Goal: Task Accomplishment & Management: Manage account settings

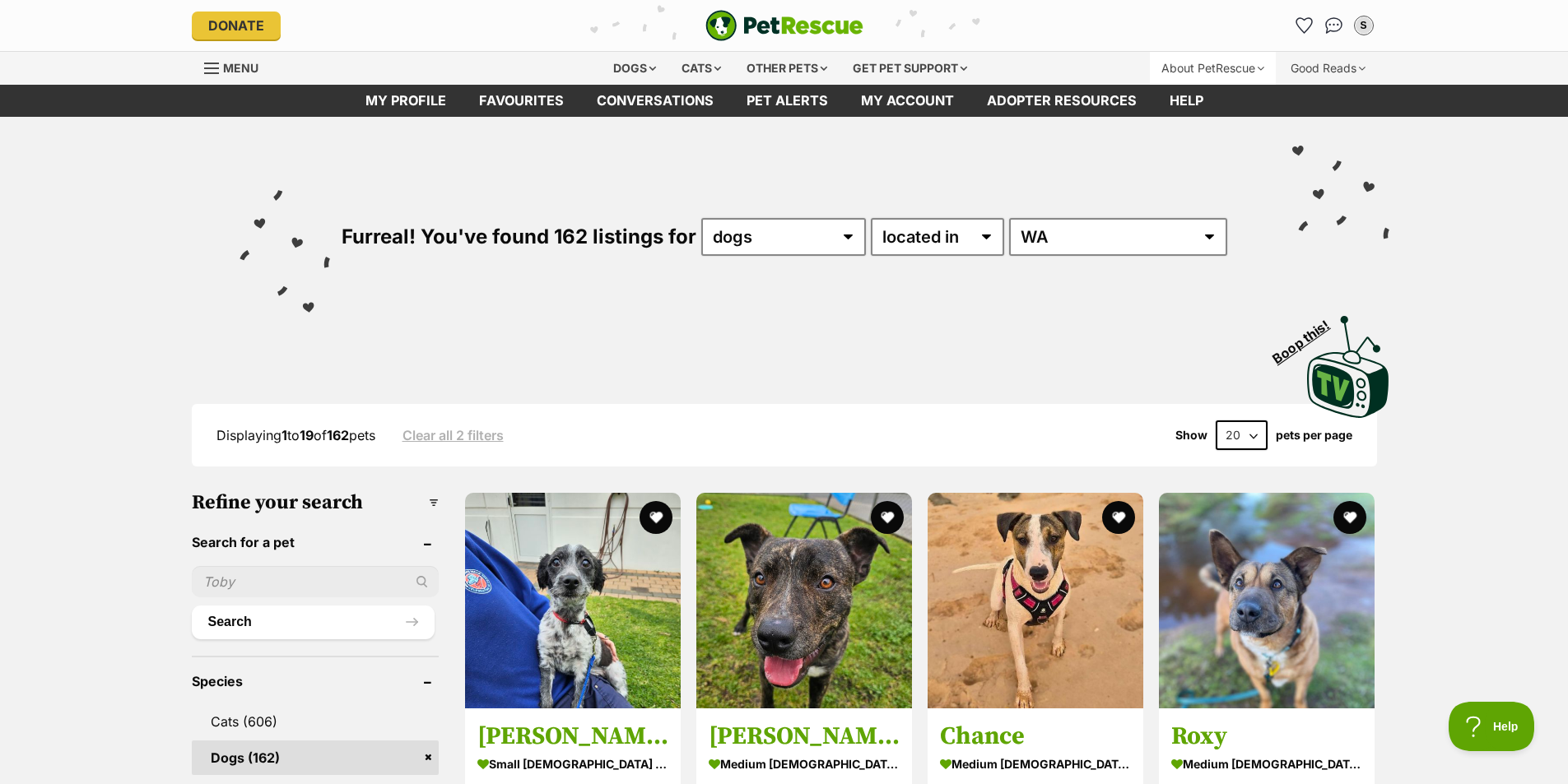
click at [1221, 66] on div "About PetRescue" at bounding box center [1212, 68] width 126 height 33
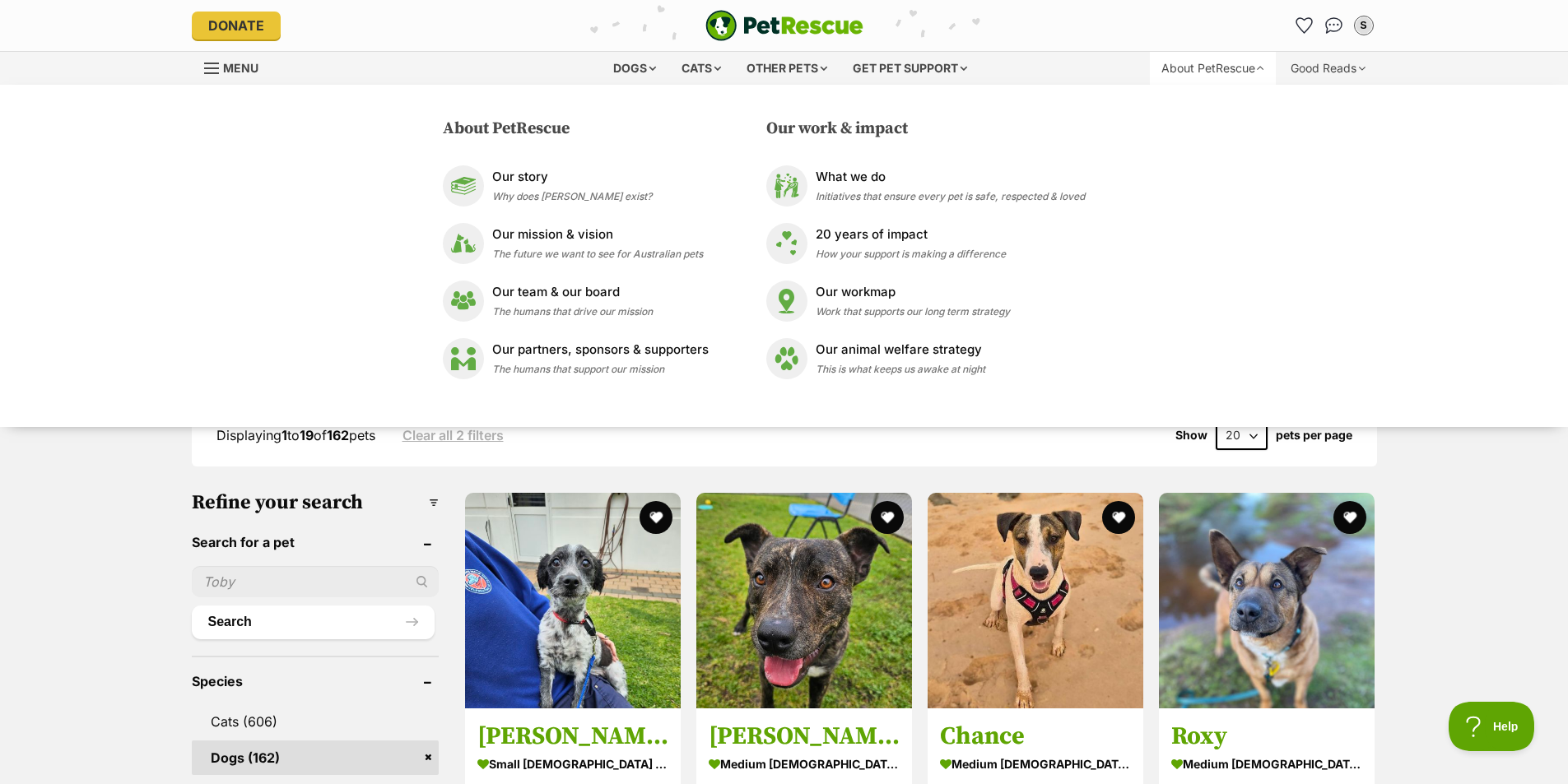
click at [1221, 66] on div "About PetRescue" at bounding box center [1212, 68] width 126 height 33
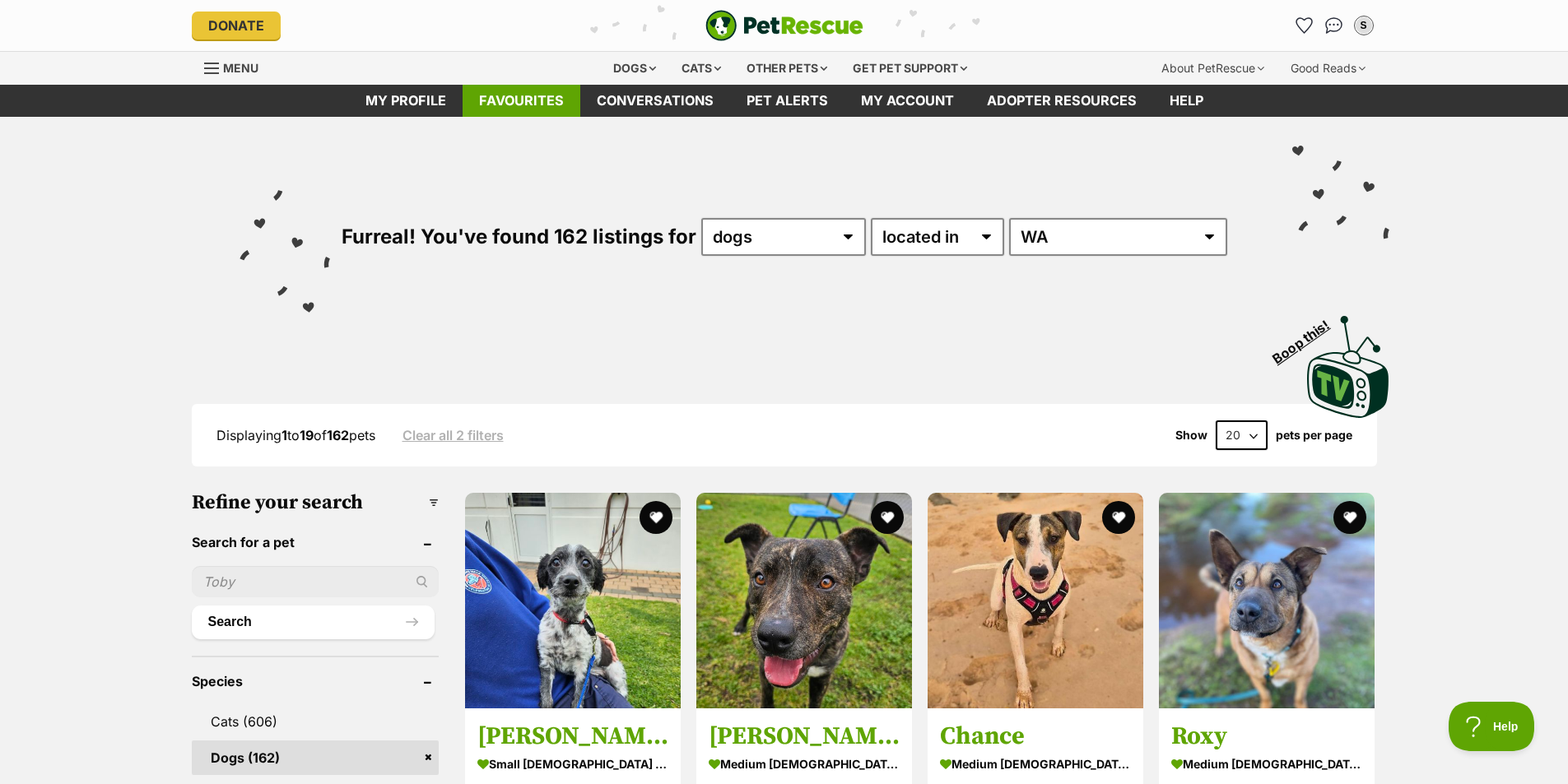
click at [512, 98] on link "Favourites" at bounding box center [521, 100] width 118 height 32
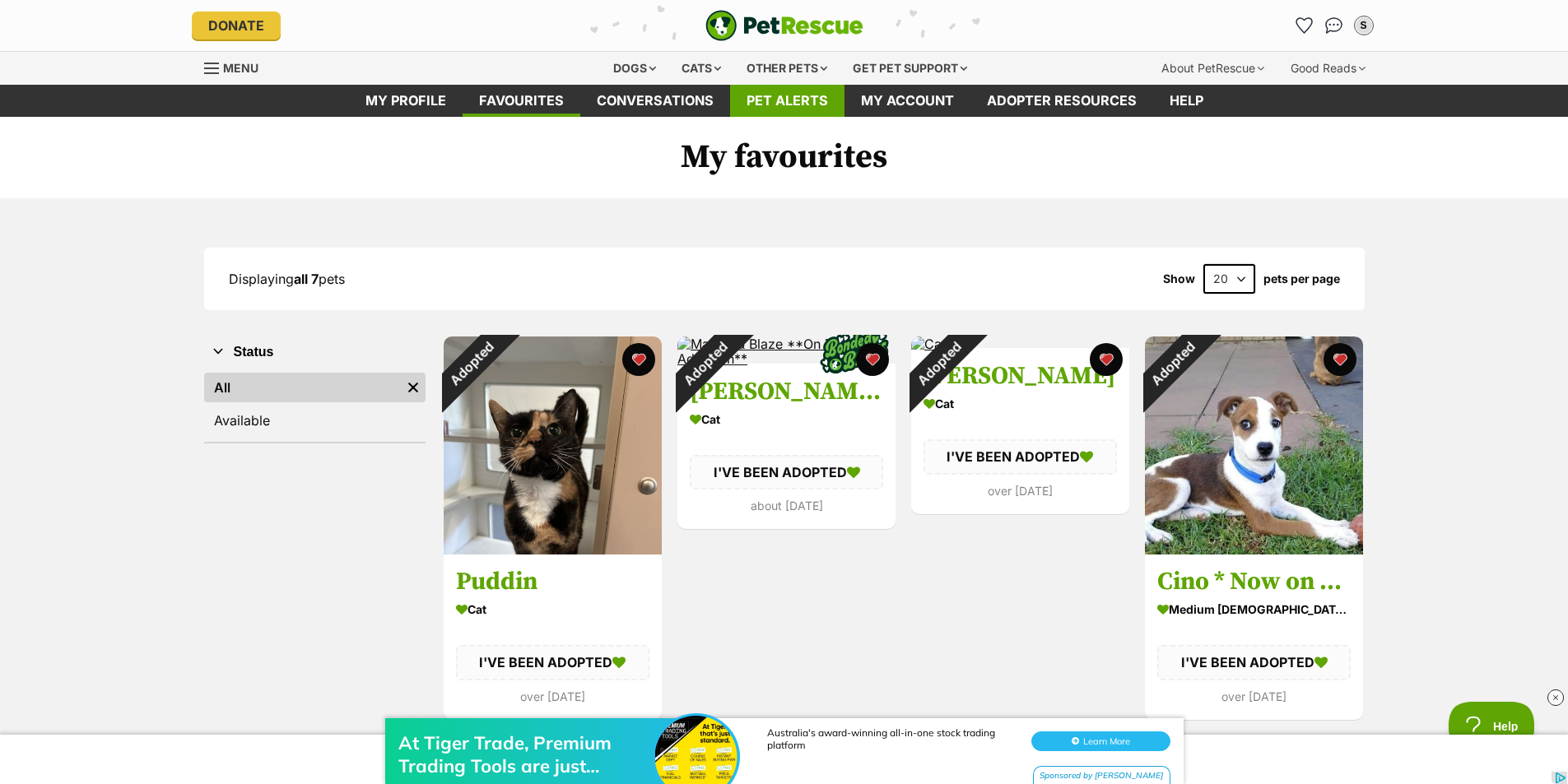
click at [800, 99] on link "Pet alerts" at bounding box center [787, 100] width 114 height 32
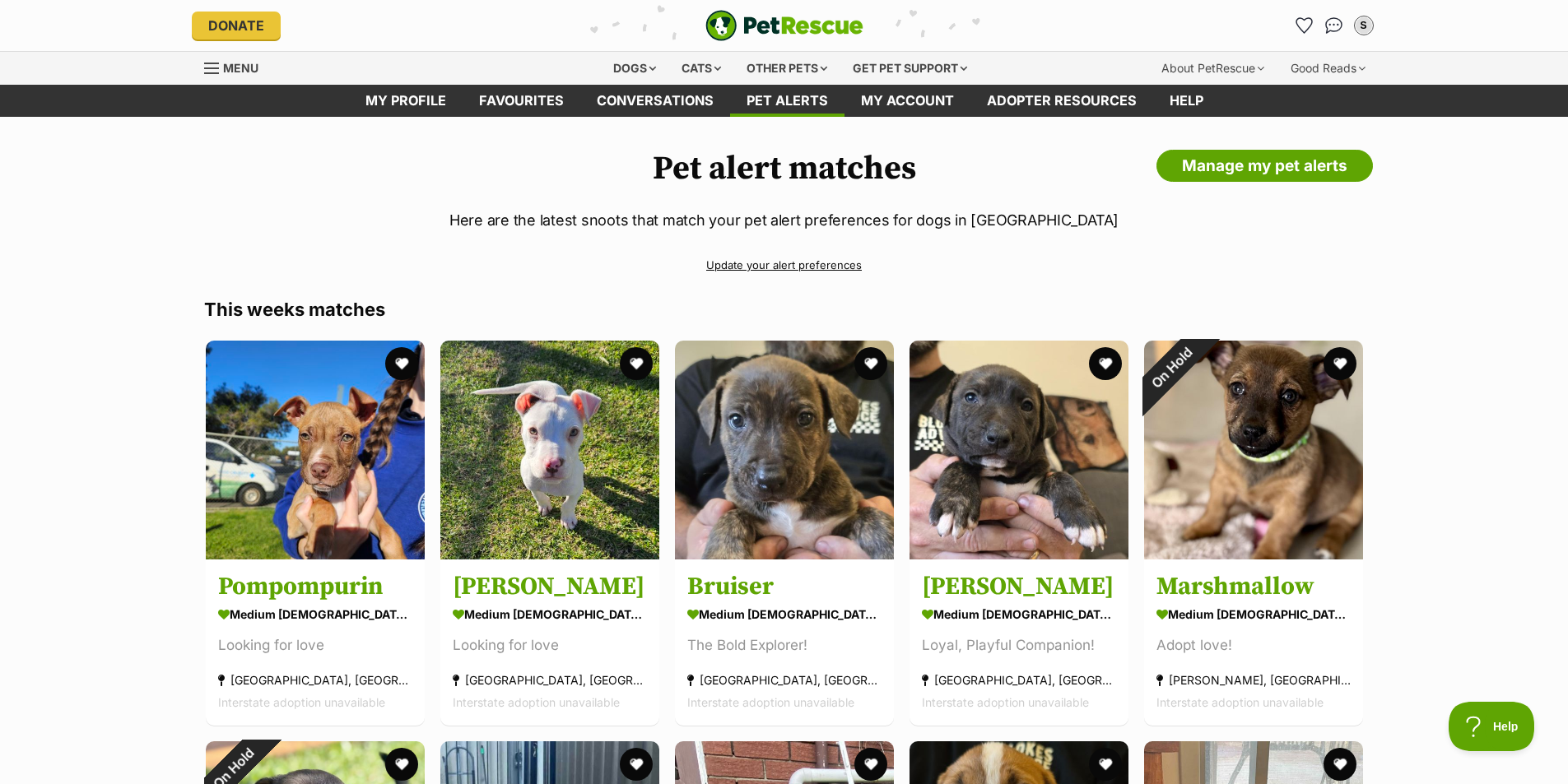
click at [1234, 185] on h1 "Pet alert matches" at bounding box center [784, 168] width 1161 height 38
click at [1238, 165] on link "Manage my pet alerts" at bounding box center [1264, 166] width 216 height 33
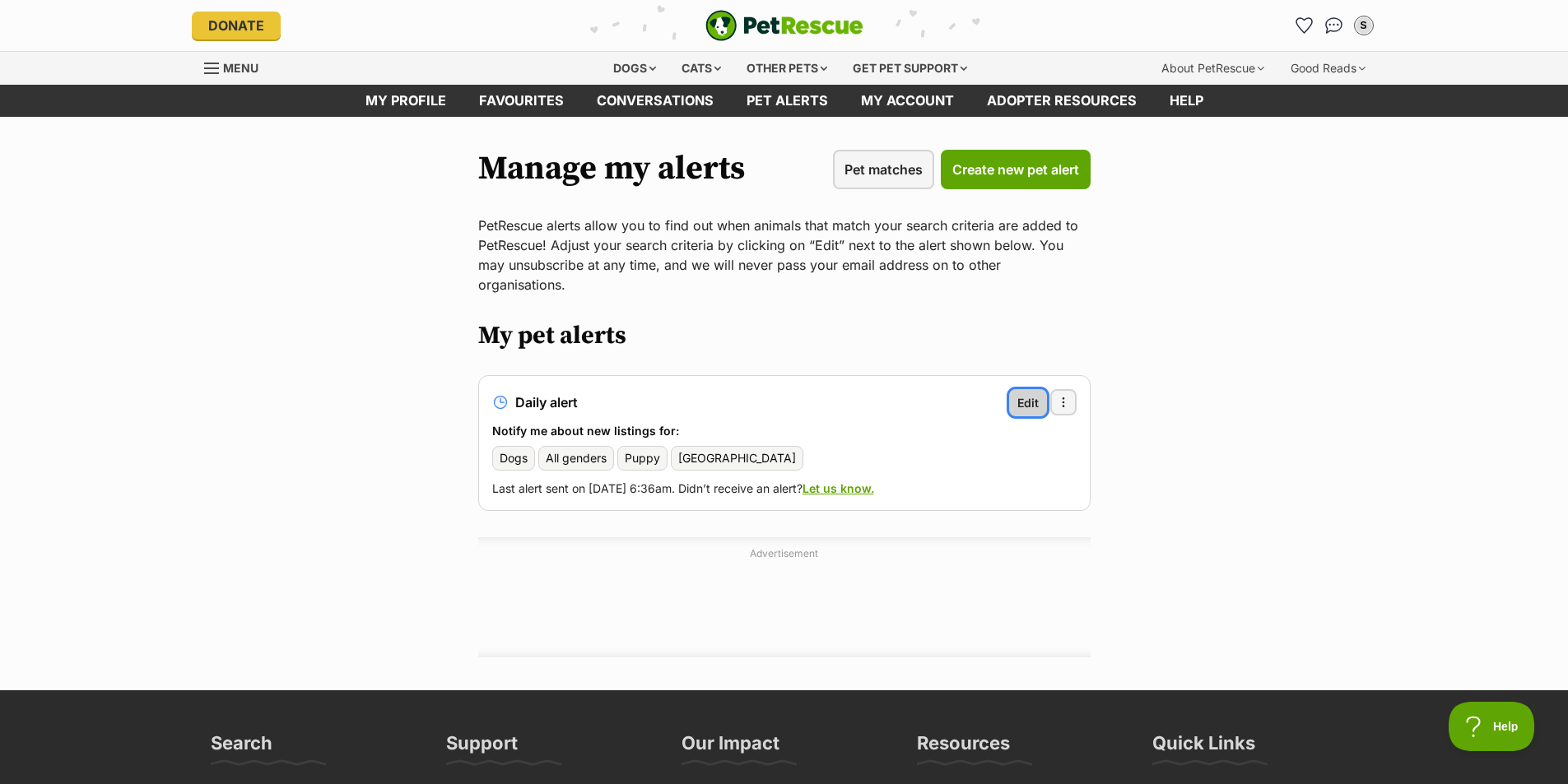
click at [1009, 392] on link "Edit" at bounding box center [1028, 403] width 38 height 27
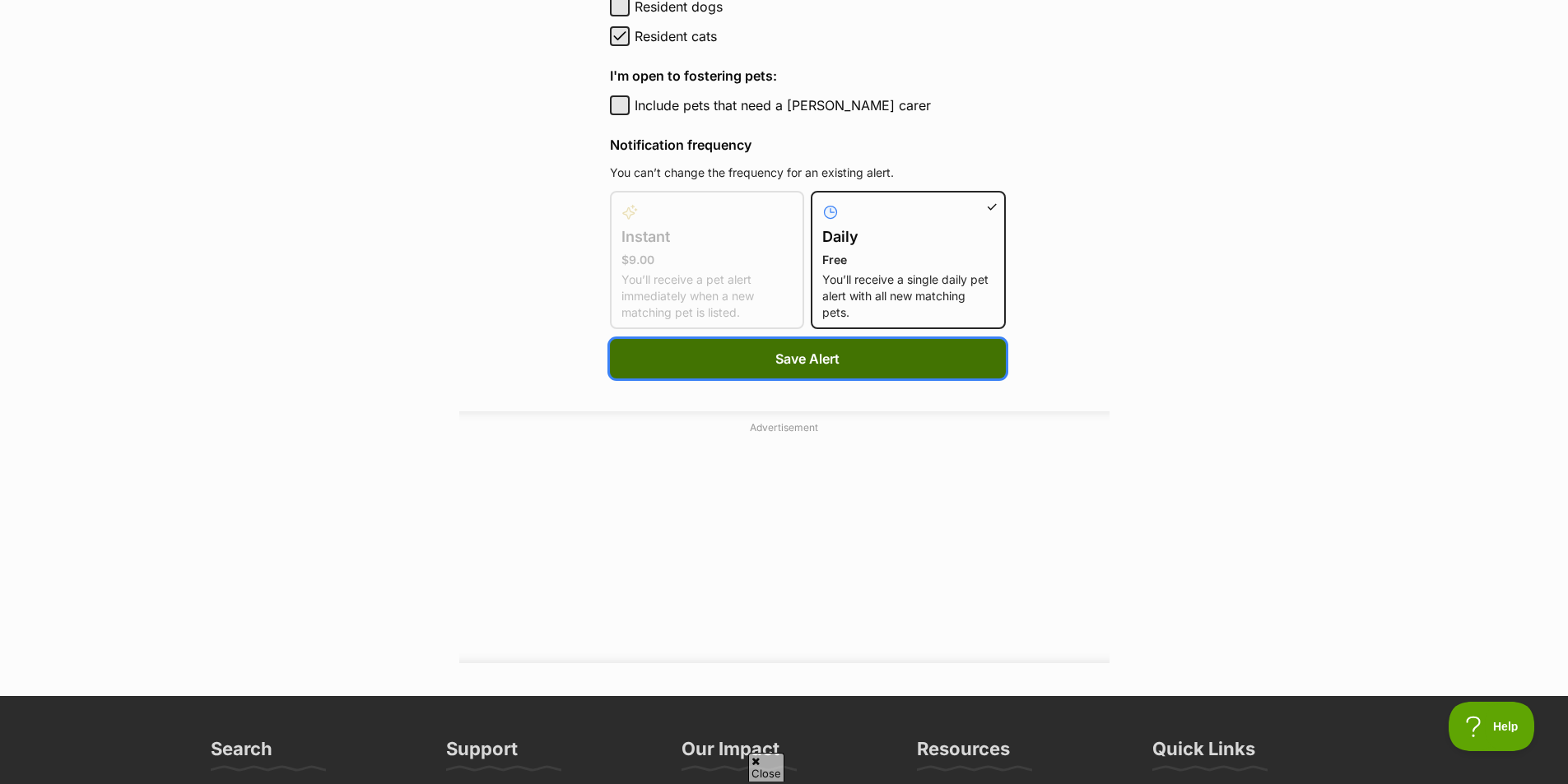
click at [836, 363] on button "Save Alert" at bounding box center [808, 359] width 396 height 40
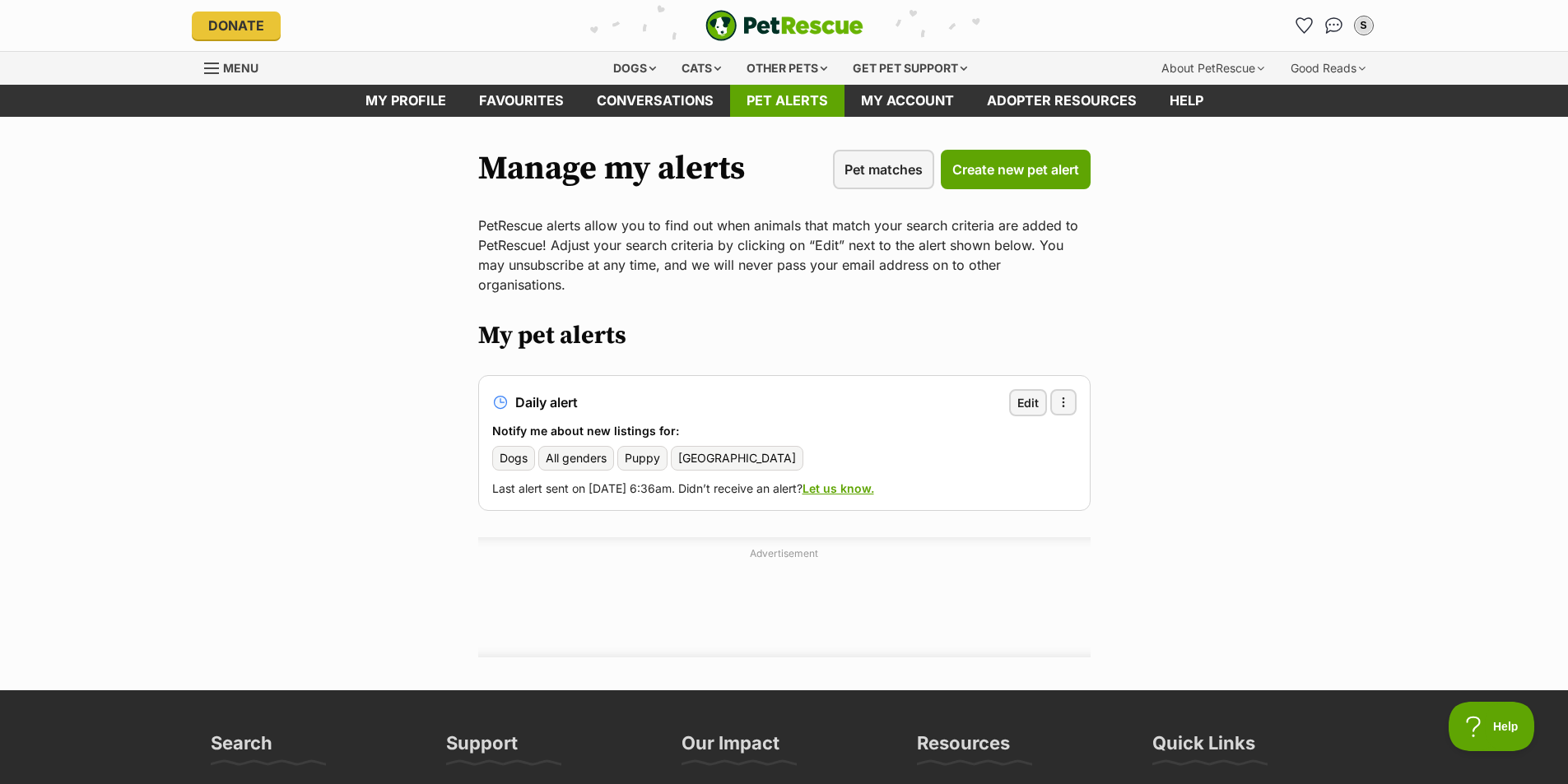
click at [788, 106] on link "Pet alerts" at bounding box center [787, 100] width 114 height 32
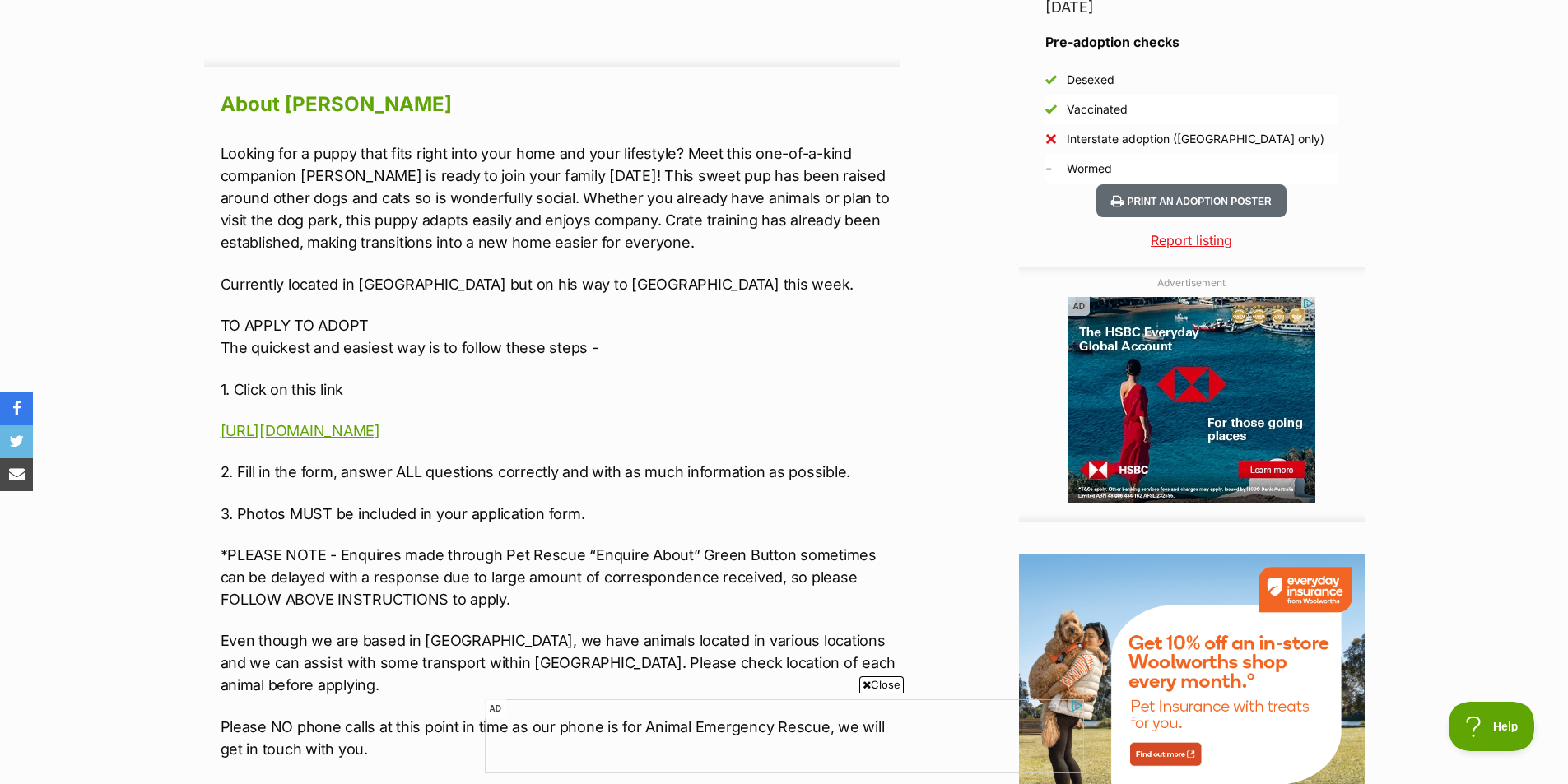
scroll to position [1399, 0]
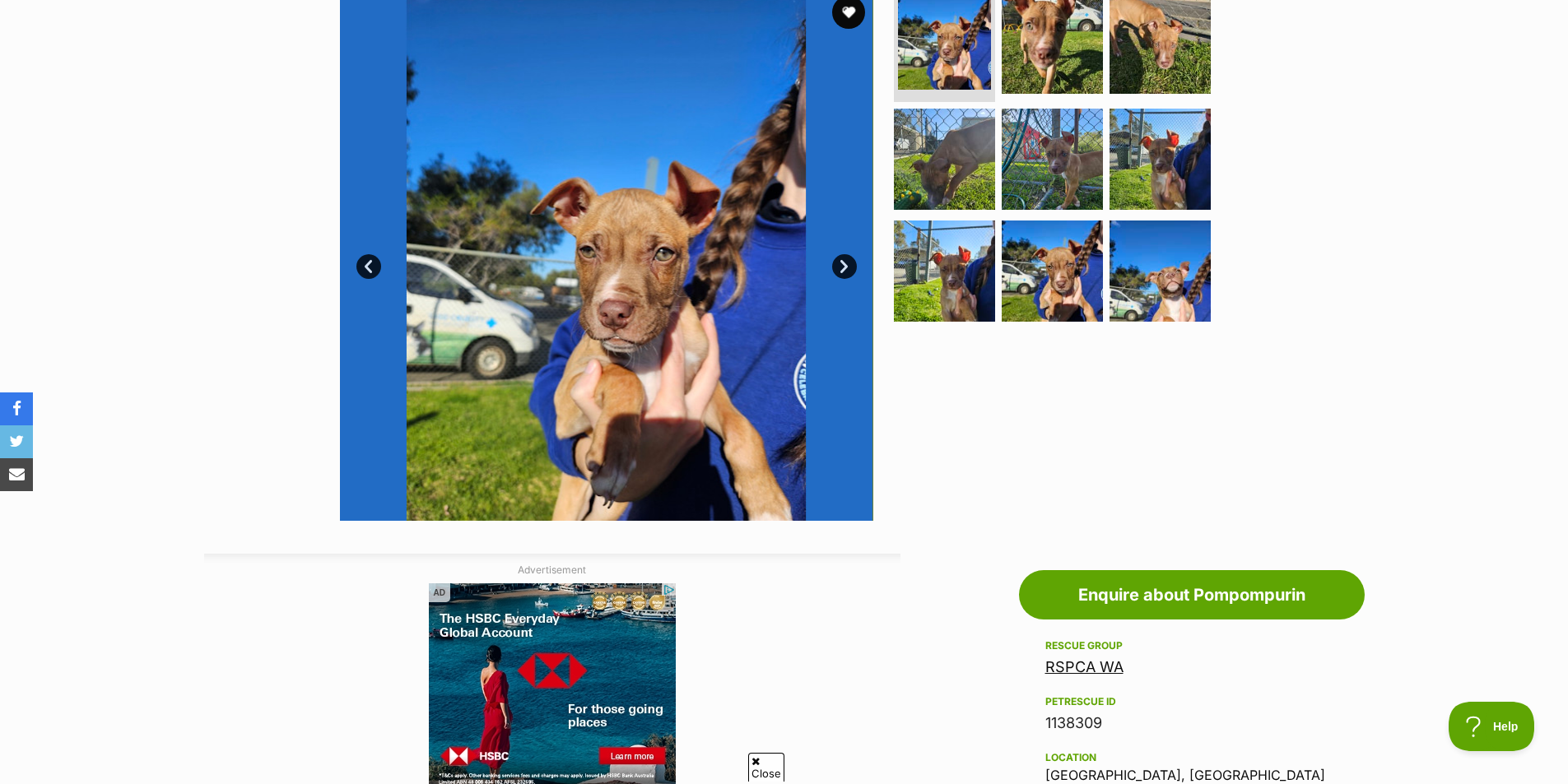
scroll to position [82, 0]
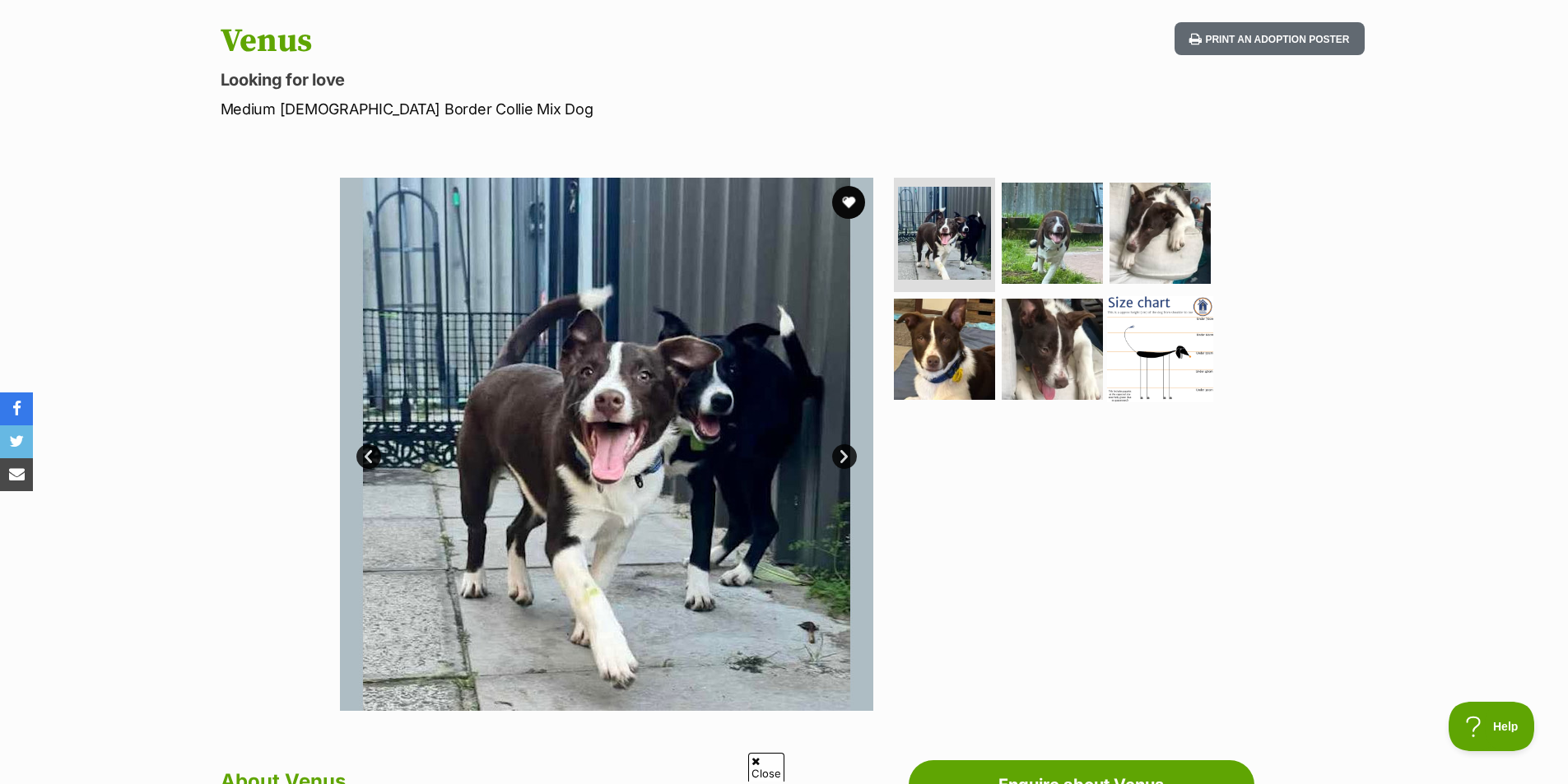
click at [1187, 339] on img at bounding box center [1160, 349] width 106 height 106
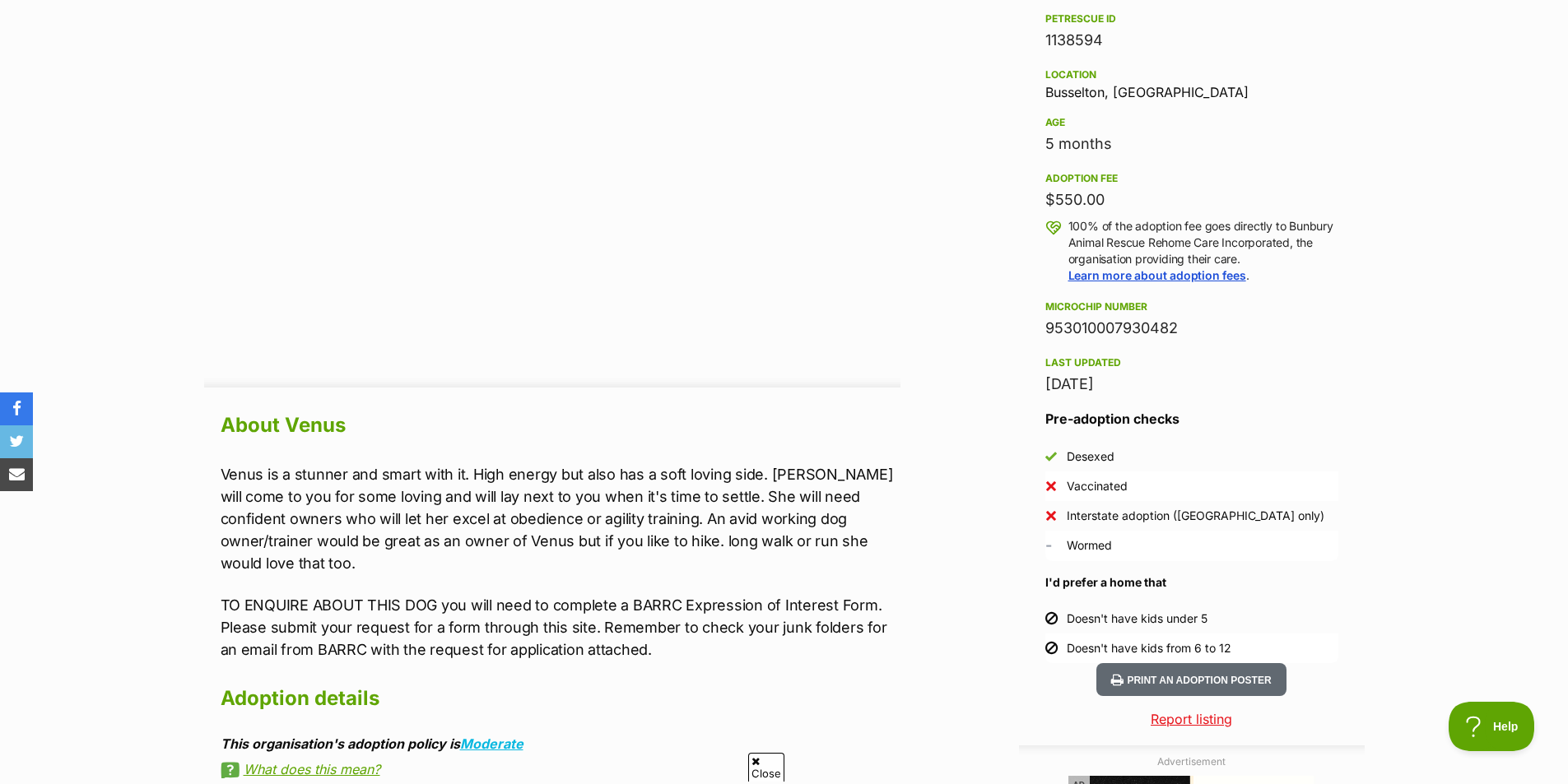
scroll to position [1399, 0]
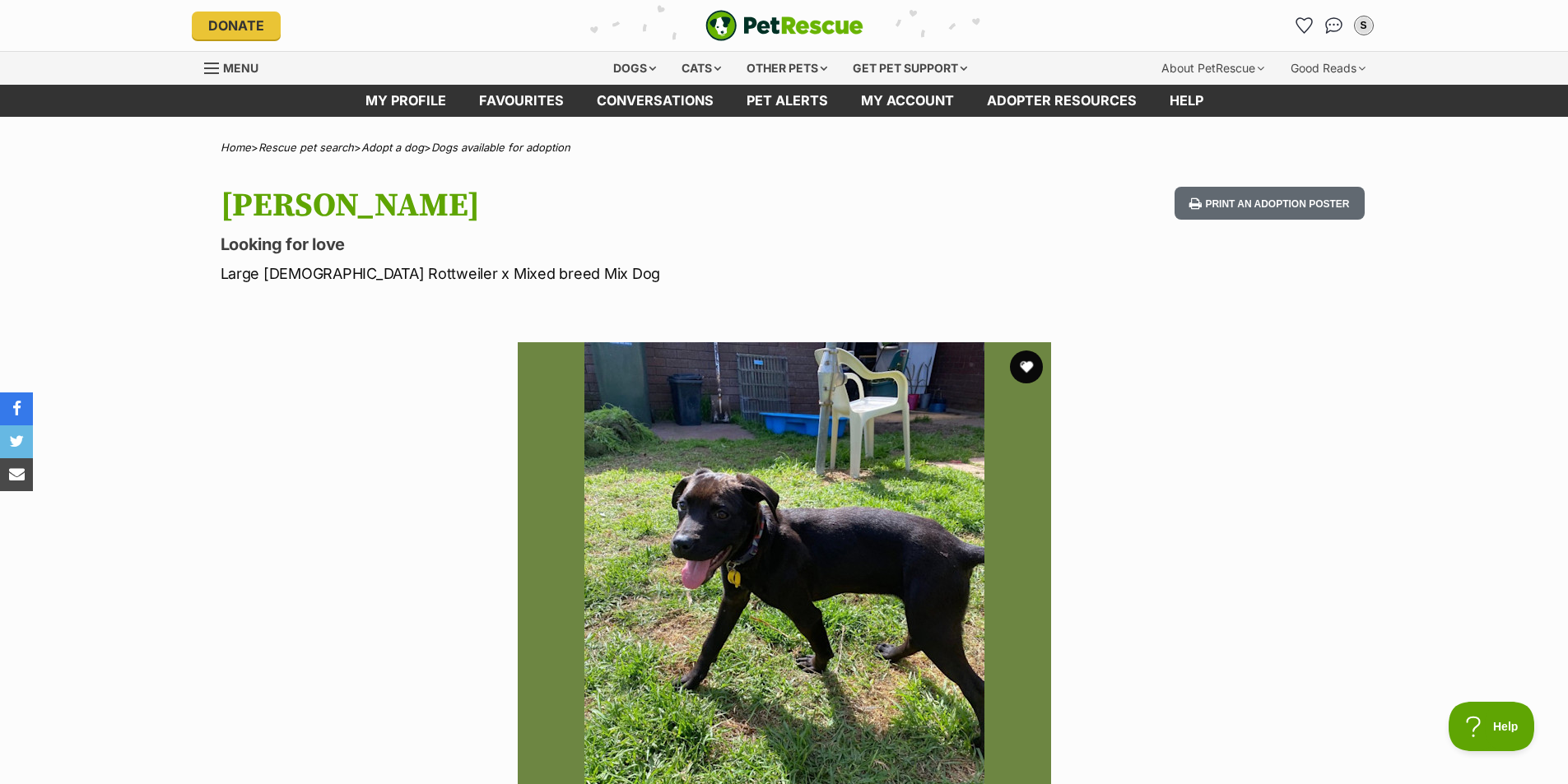
click at [1472, 464] on div "Available 1 of 1 images Next Prev 1" at bounding box center [784, 597] width 1568 height 558
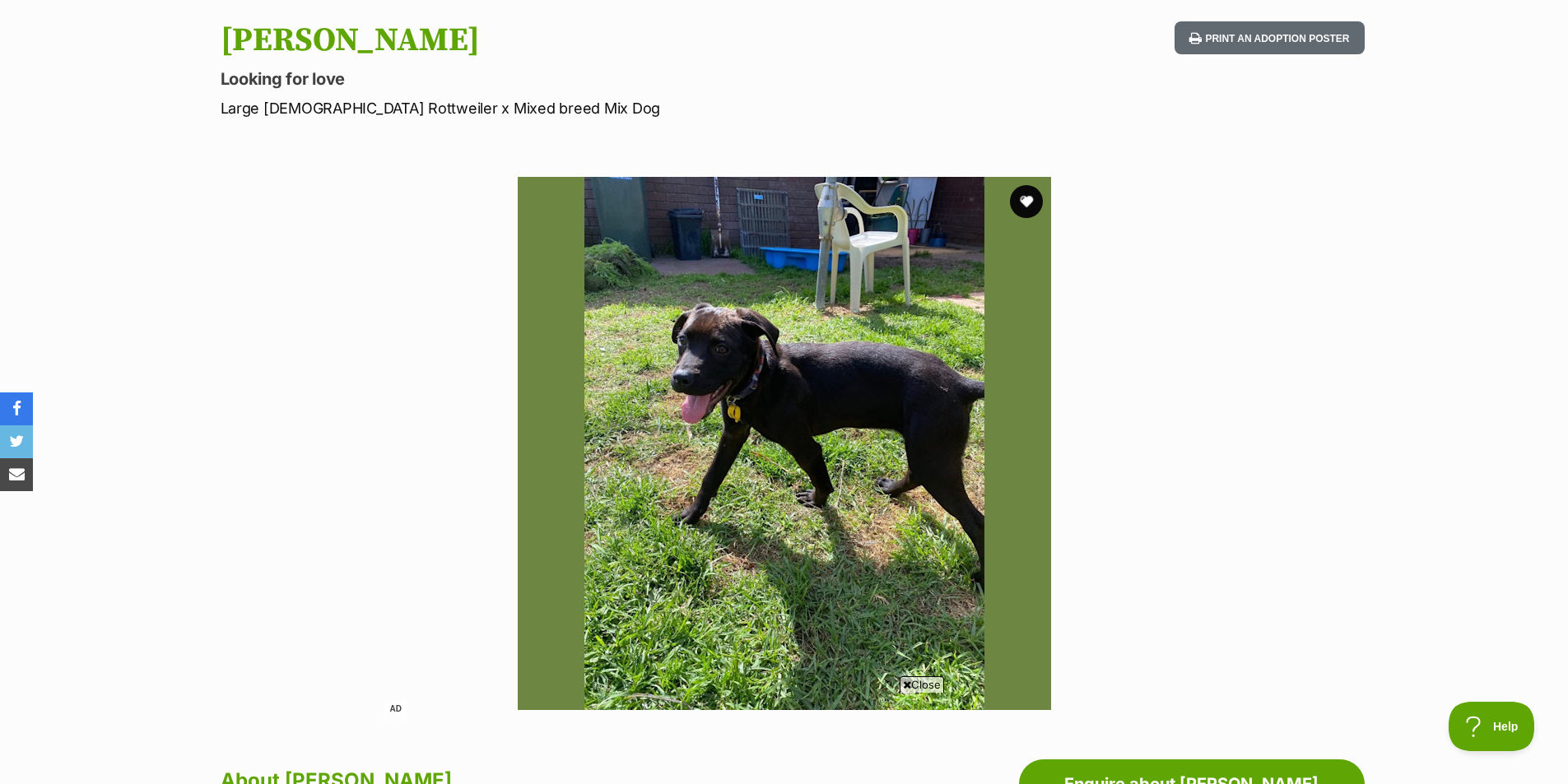
scroll to position [165, 0]
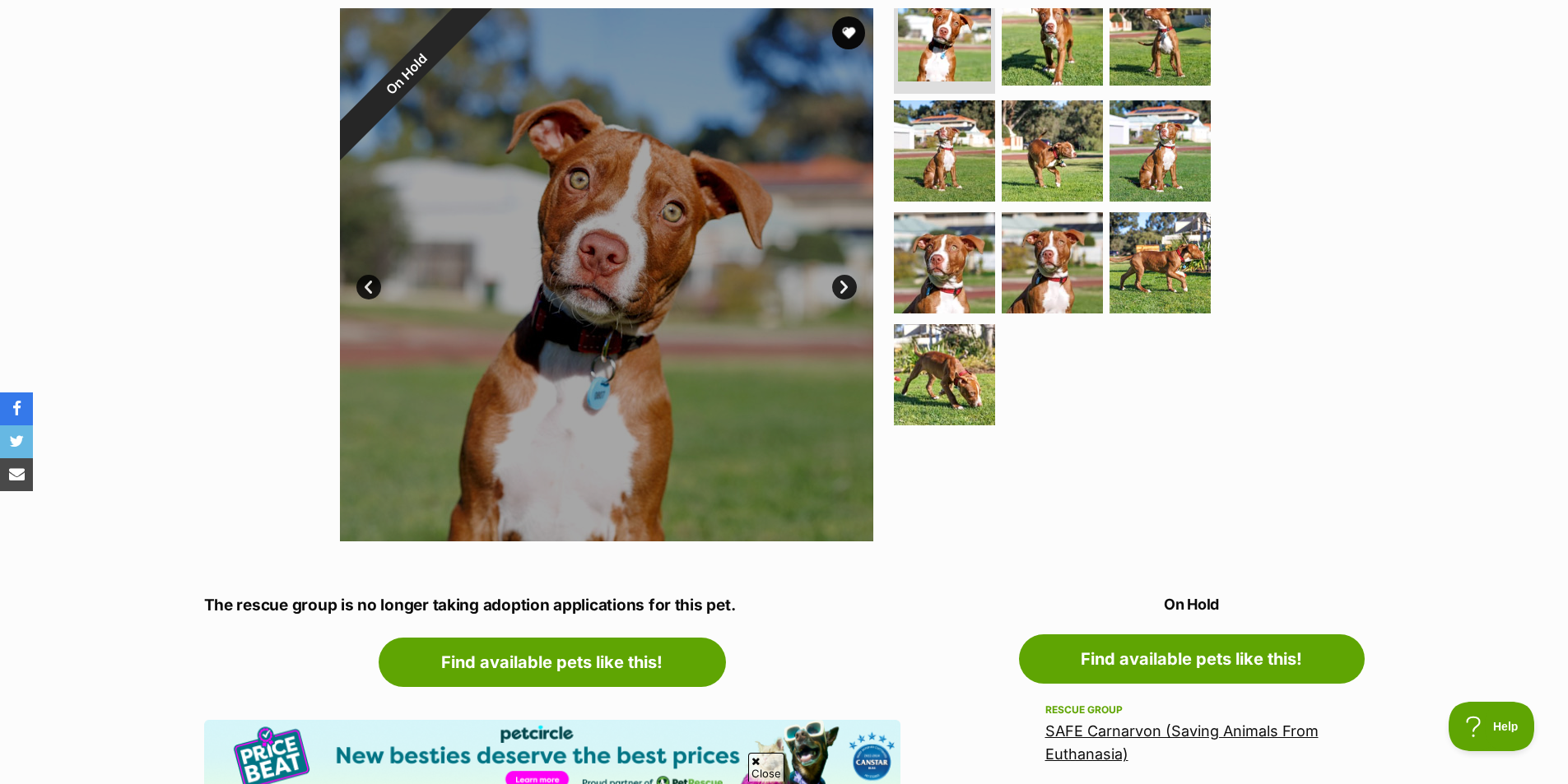
scroll to position [165, 0]
